Goal: Transaction & Acquisition: Subscribe to service/newsletter

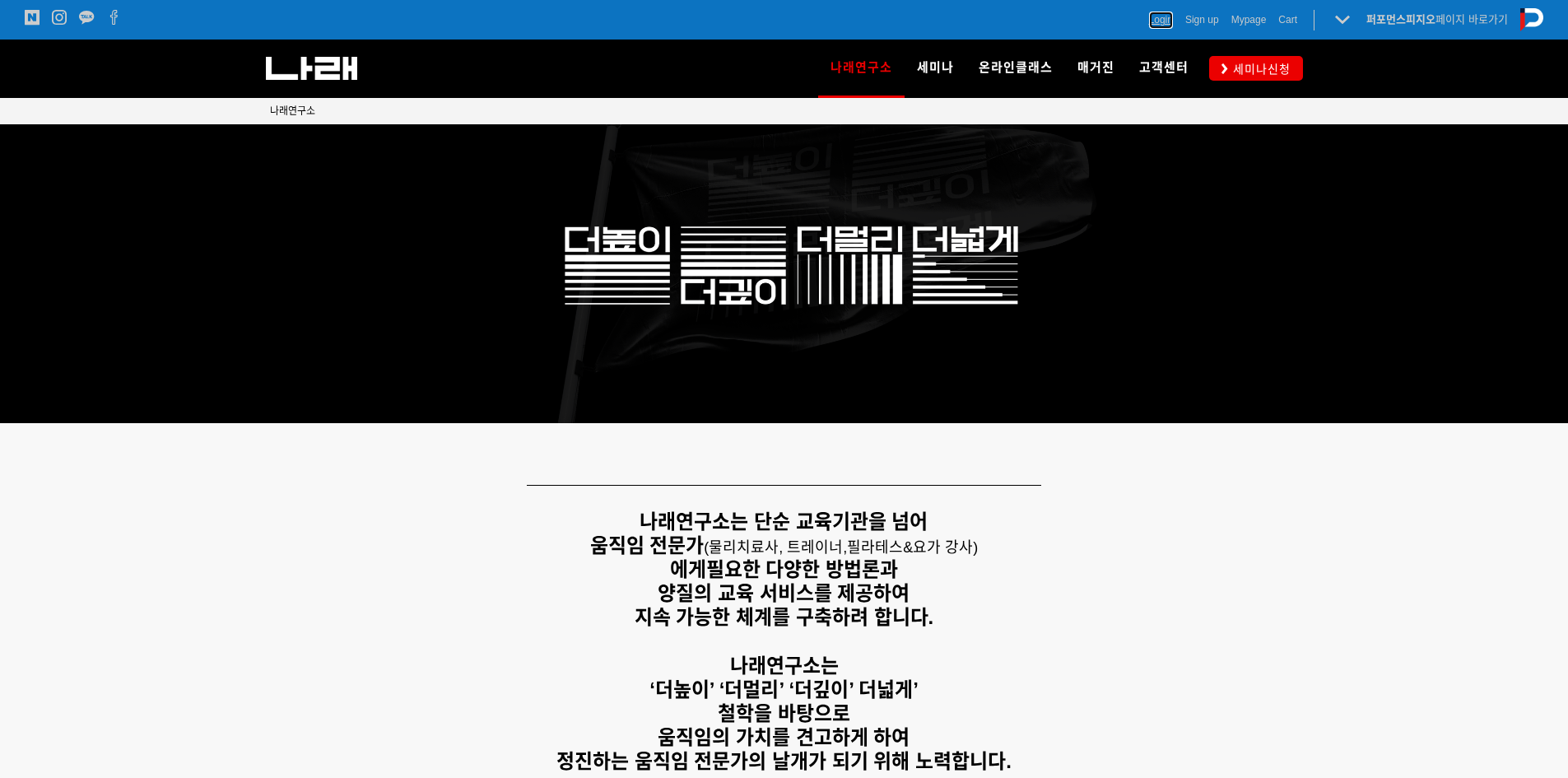
click at [1148, 21] on span "Login" at bounding box center [1160, 20] width 24 height 17
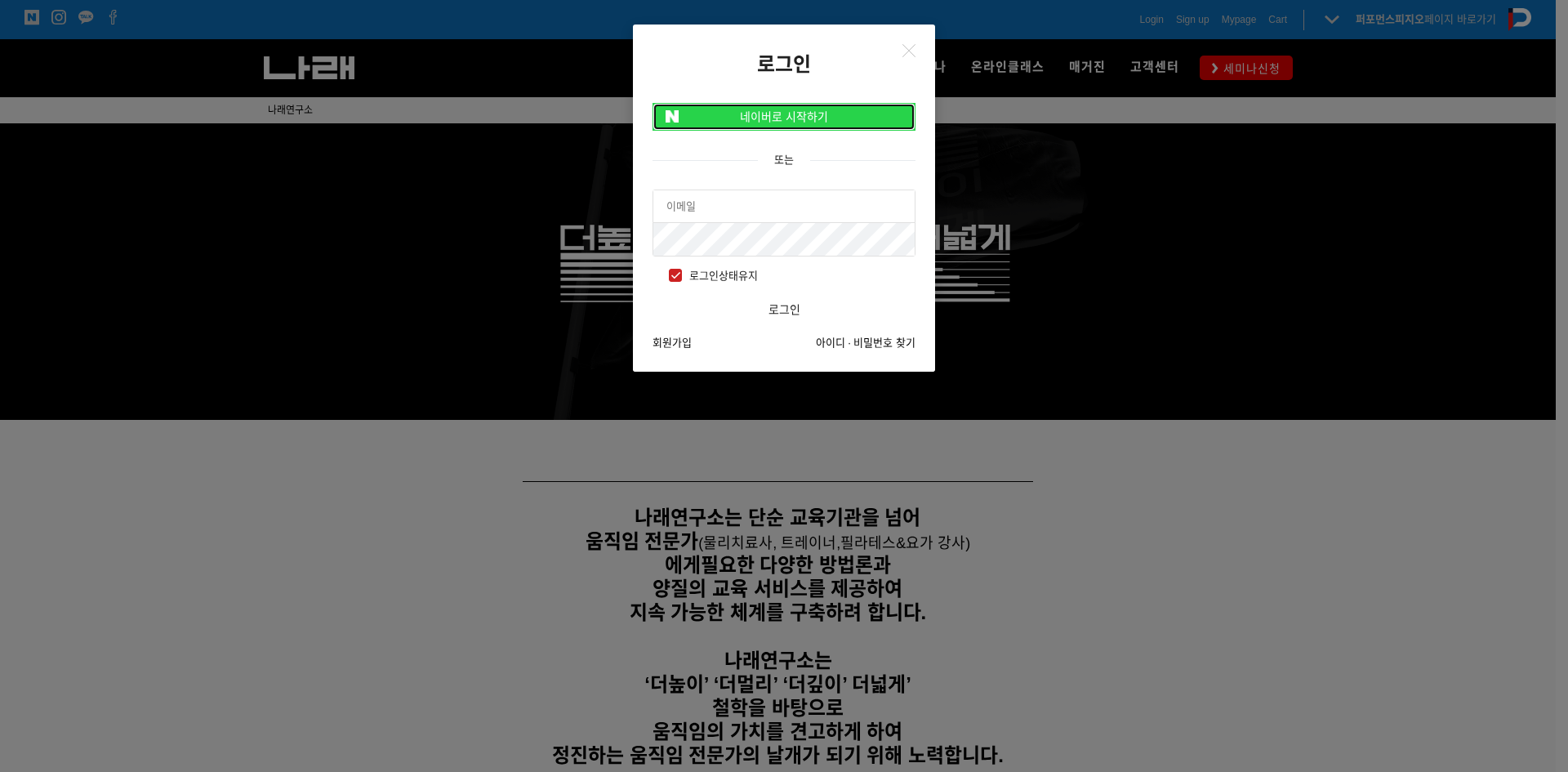
click at [775, 117] on link "네이버로 시작하기" at bounding box center [784, 116] width 263 height 28
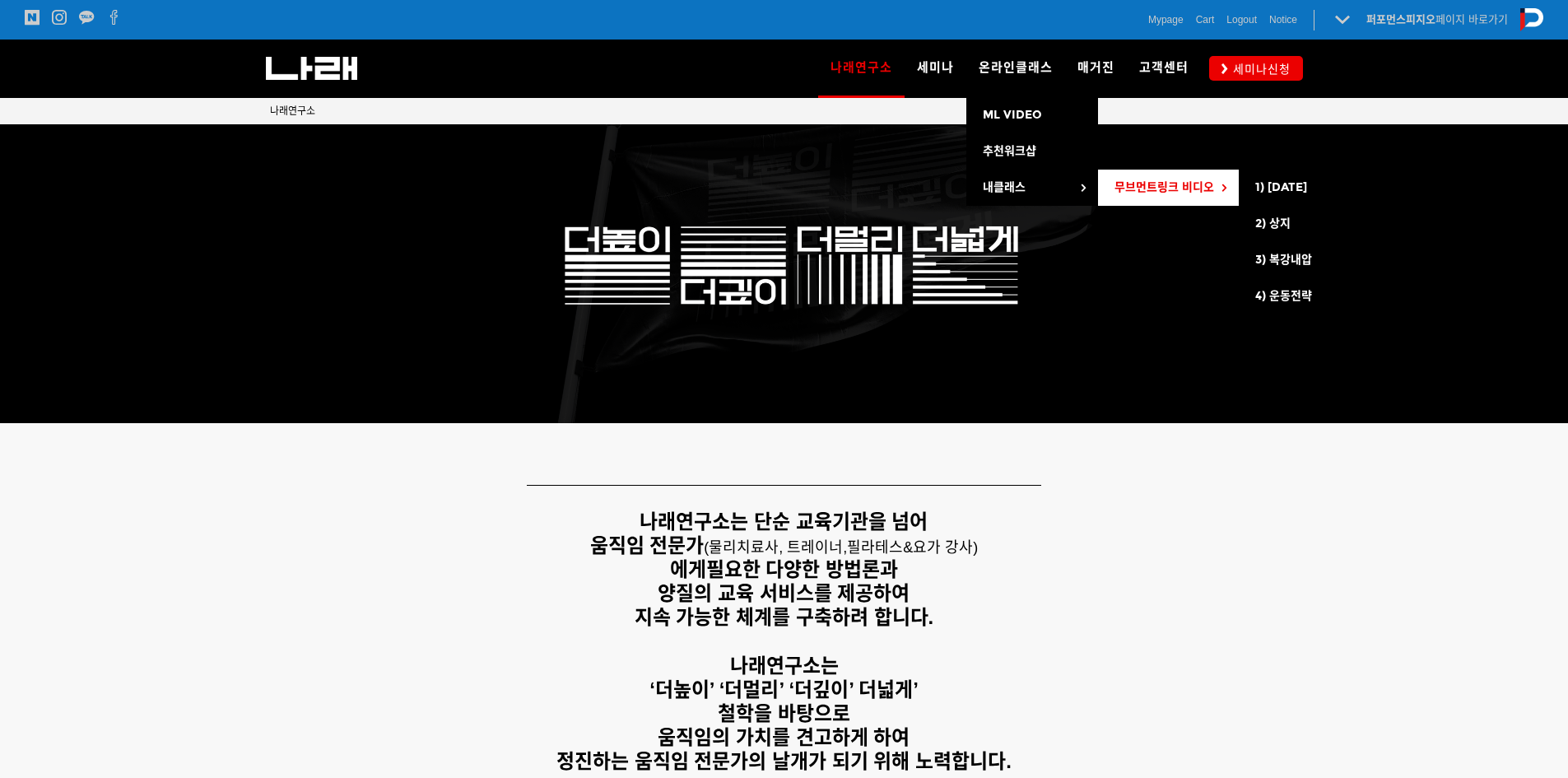
click at [1163, 183] on span "무브먼트링크 비디오" at bounding box center [1164, 187] width 99 height 14
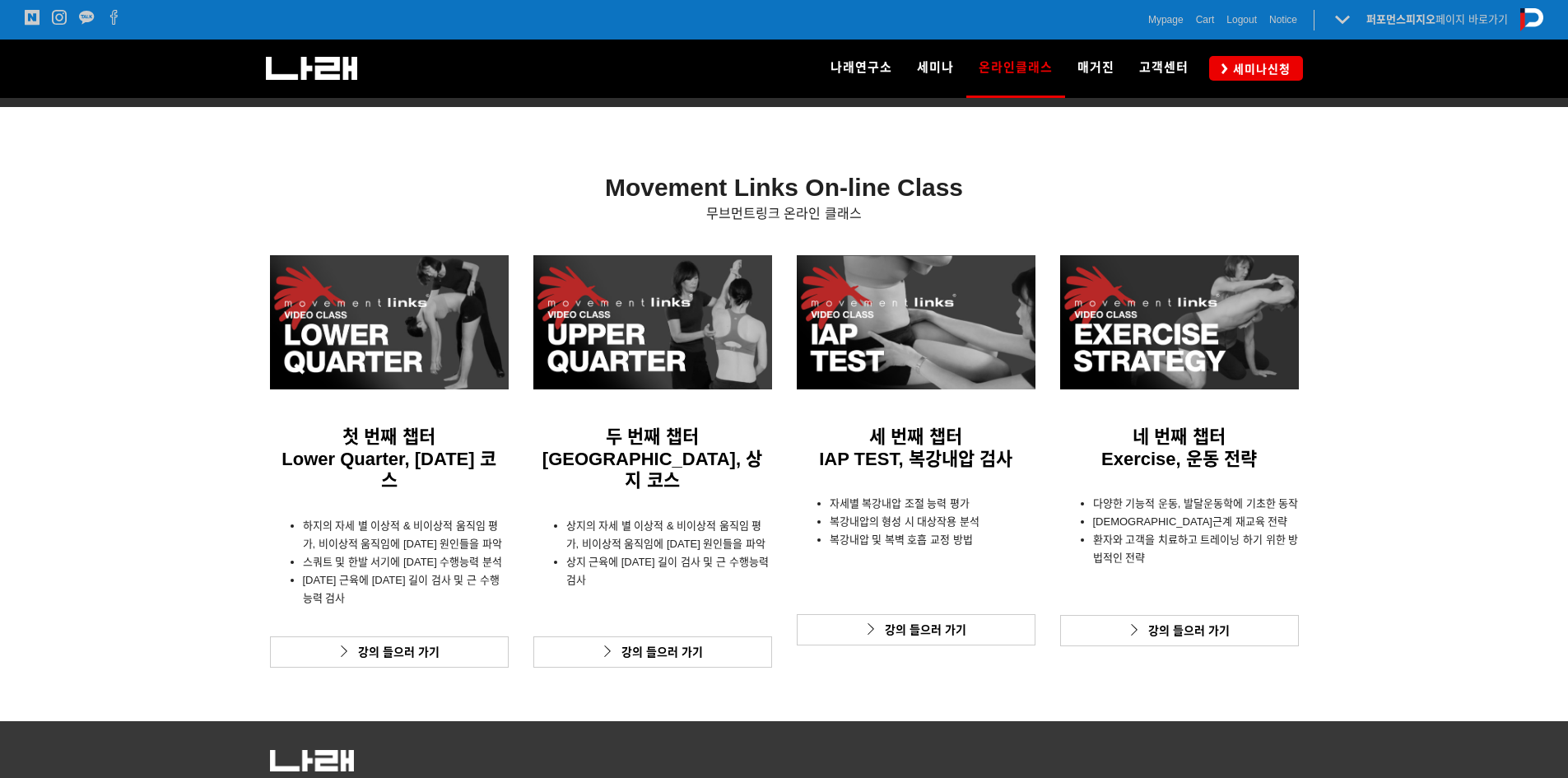
scroll to position [439, 0]
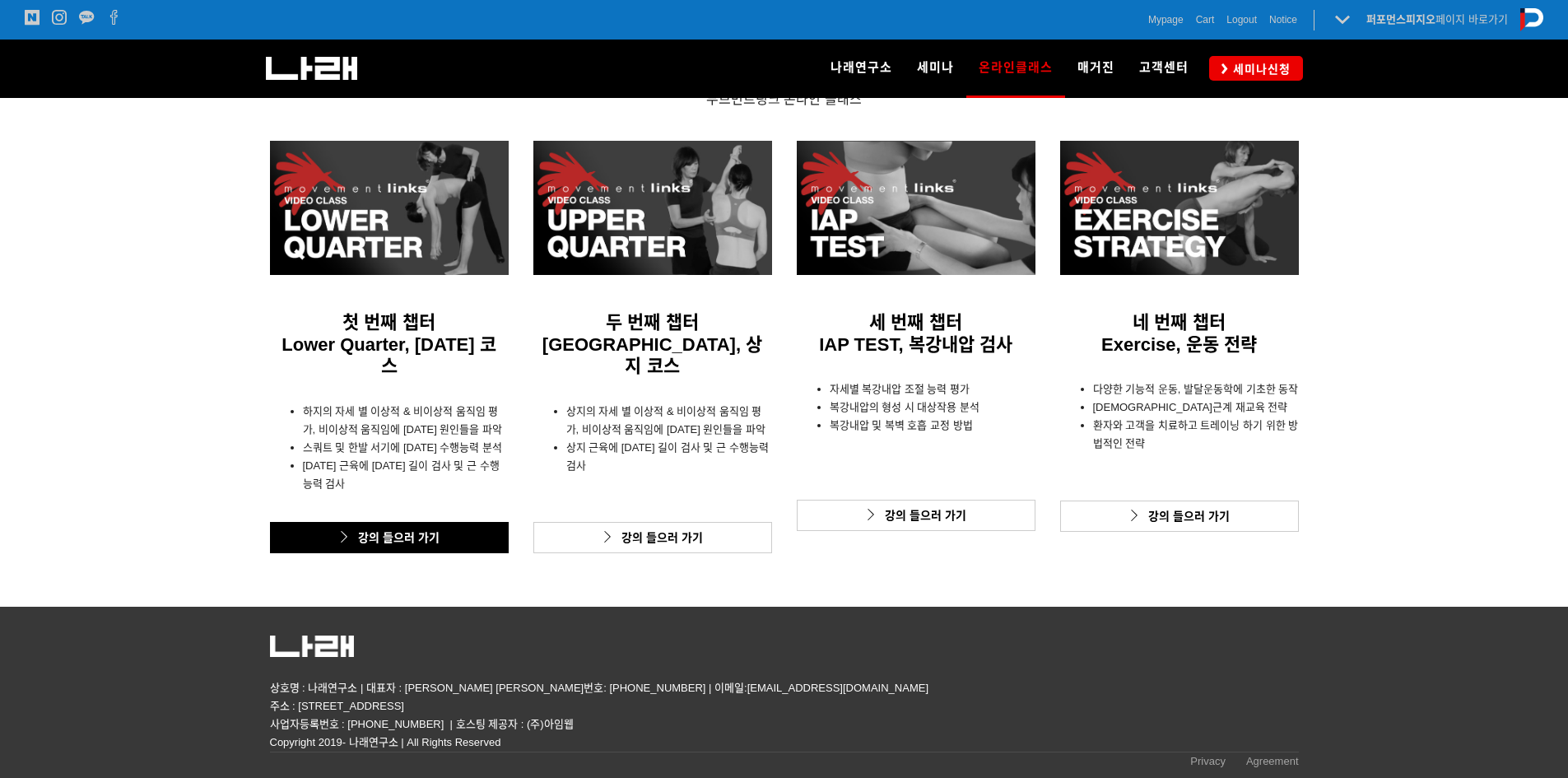
click at [382, 537] on link "강의 들으러 가기" at bounding box center [389, 537] width 239 height 31
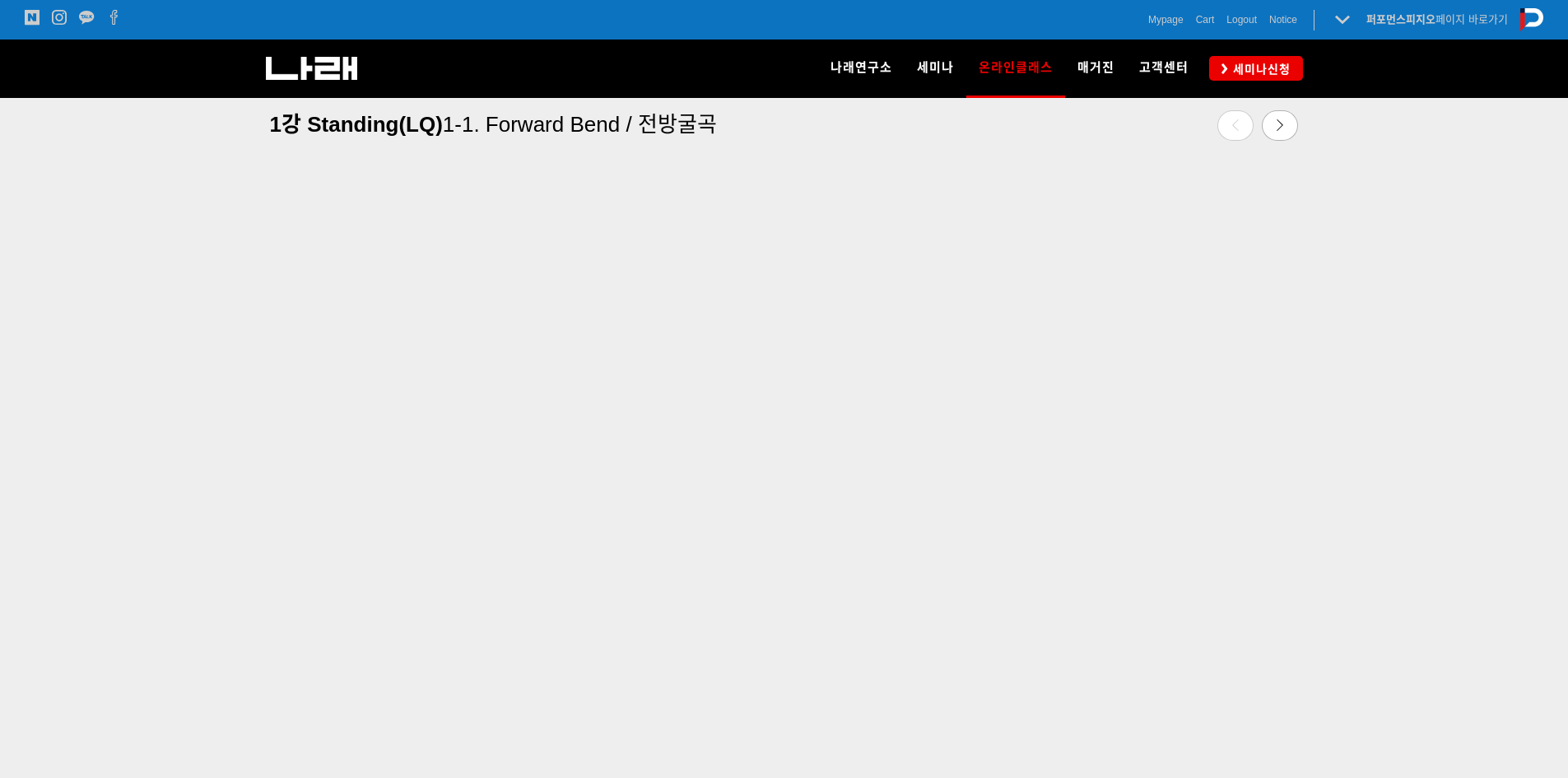
scroll to position [576, 0]
click at [1487, 287] on div at bounding box center [784, 420] width 1568 height 712
